Goal: Transaction & Acquisition: Purchase product/service

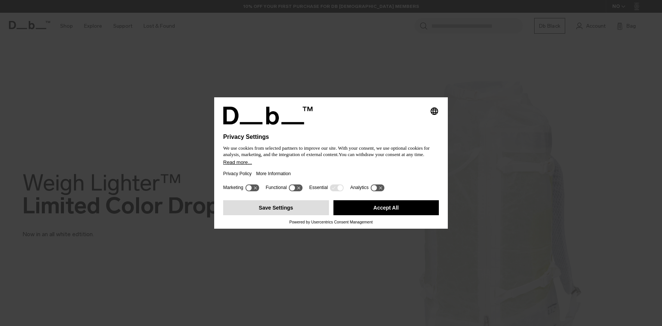
click at [297, 211] on button "Save Settings" at bounding box center [276, 207] width 106 height 15
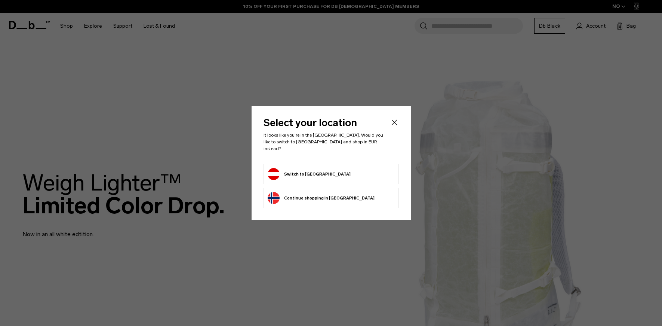
click at [322, 173] on form "Switch to Austria" at bounding box center [331, 174] width 127 height 12
click at [306, 169] on button "Switch to Austria" at bounding box center [309, 174] width 83 height 12
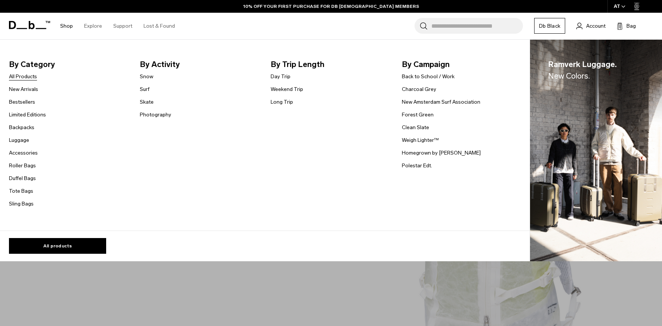
click at [32, 75] on link "All Products" at bounding box center [23, 77] width 28 height 8
